Goal: Information Seeking & Learning: Find specific fact

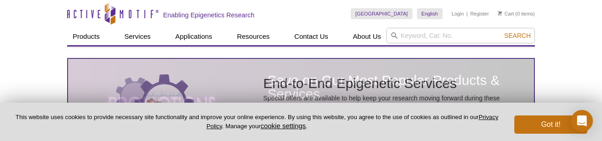
click at [398, 38] on icon at bounding box center [394, 35] width 6 height 6
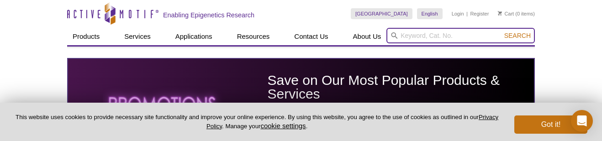
click at [408, 36] on input "search" at bounding box center [460, 36] width 148 height 16
type input "39159"
click at [502, 32] on button "Search" at bounding box center [518, 36] width 32 height 8
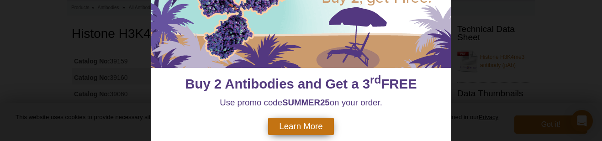
scroll to position [80, 0]
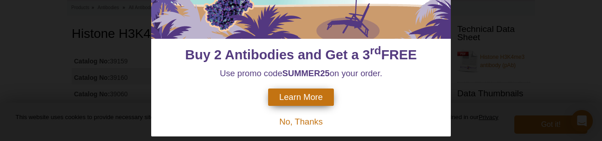
click at [305, 117] on span "No, Thanks" at bounding box center [300, 122] width 43 height 10
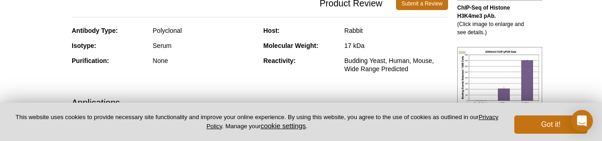
scroll to position [0, 0]
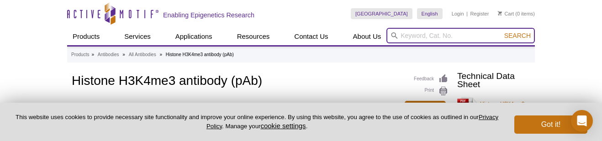
click at [439, 35] on input "search" at bounding box center [460, 36] width 148 height 16
type input "39889"
click at [502, 32] on button "Search" at bounding box center [518, 36] width 32 height 8
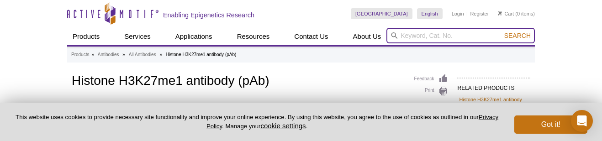
click at [426, 36] on input "search" at bounding box center [460, 36] width 148 height 16
type input "103181"
click at [502, 32] on button "Search" at bounding box center [518, 36] width 32 height 8
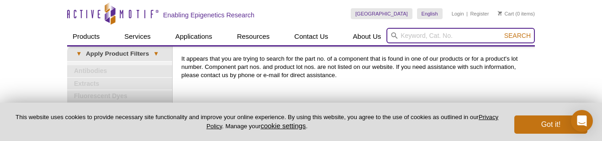
click at [425, 34] on input "search" at bounding box center [460, 36] width 148 height 16
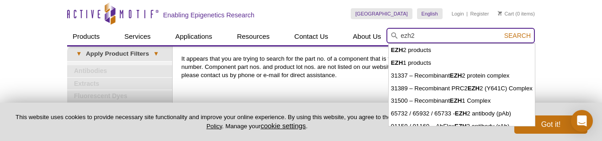
type input "ezh2"
click at [502, 32] on button "Search" at bounding box center [518, 36] width 32 height 8
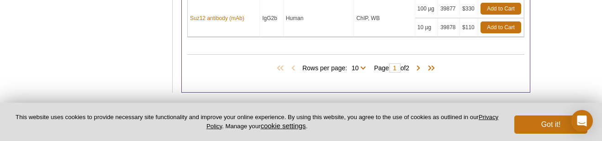
scroll to position [555, 0]
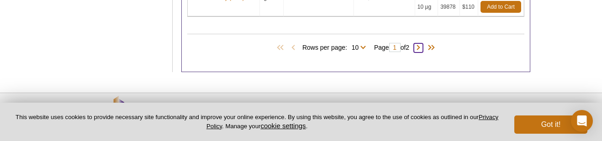
click at [423, 44] on span at bounding box center [418, 47] width 9 height 9
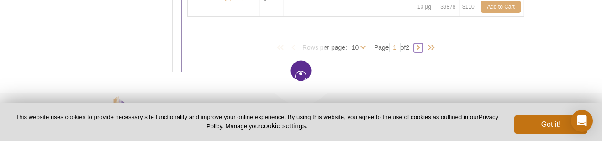
type input "2"
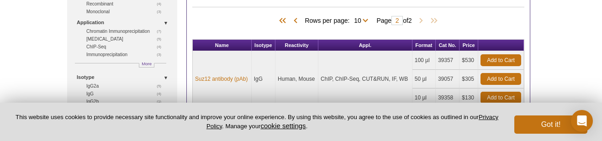
scroll to position [91, 0]
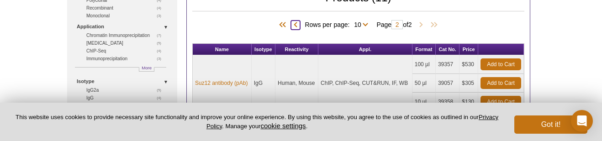
click at [291, 24] on span at bounding box center [295, 25] width 9 height 9
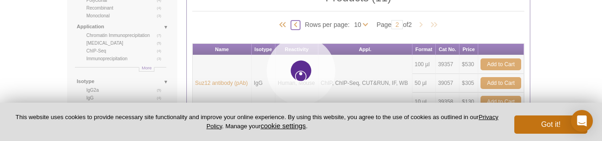
type input "1"
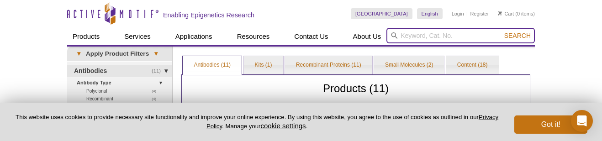
click at [427, 40] on input "search" at bounding box center [460, 36] width 148 height 16
type input "39161"
click at [502, 32] on button "Search" at bounding box center [518, 36] width 32 height 8
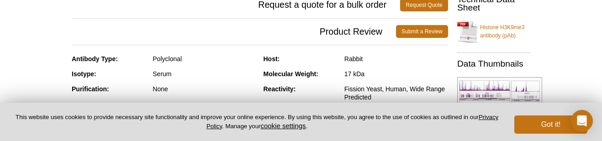
scroll to position [193, 0]
